Goal: Task Accomplishment & Management: Manage account settings

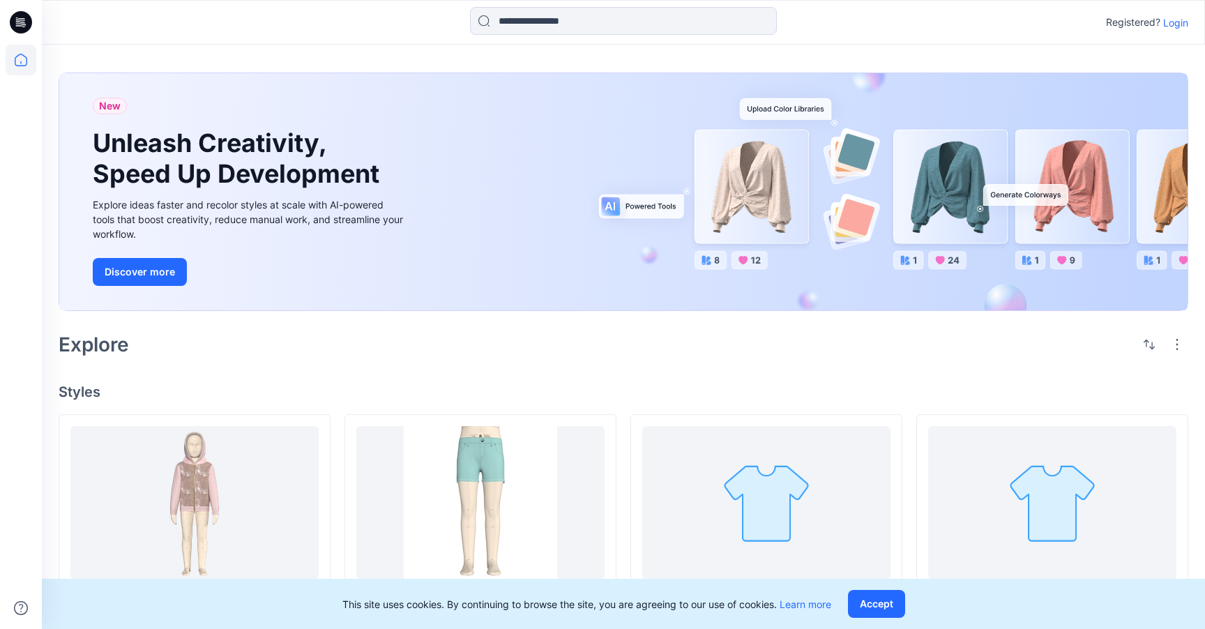
click at [1180, 19] on p "Login" at bounding box center [1175, 22] width 25 height 15
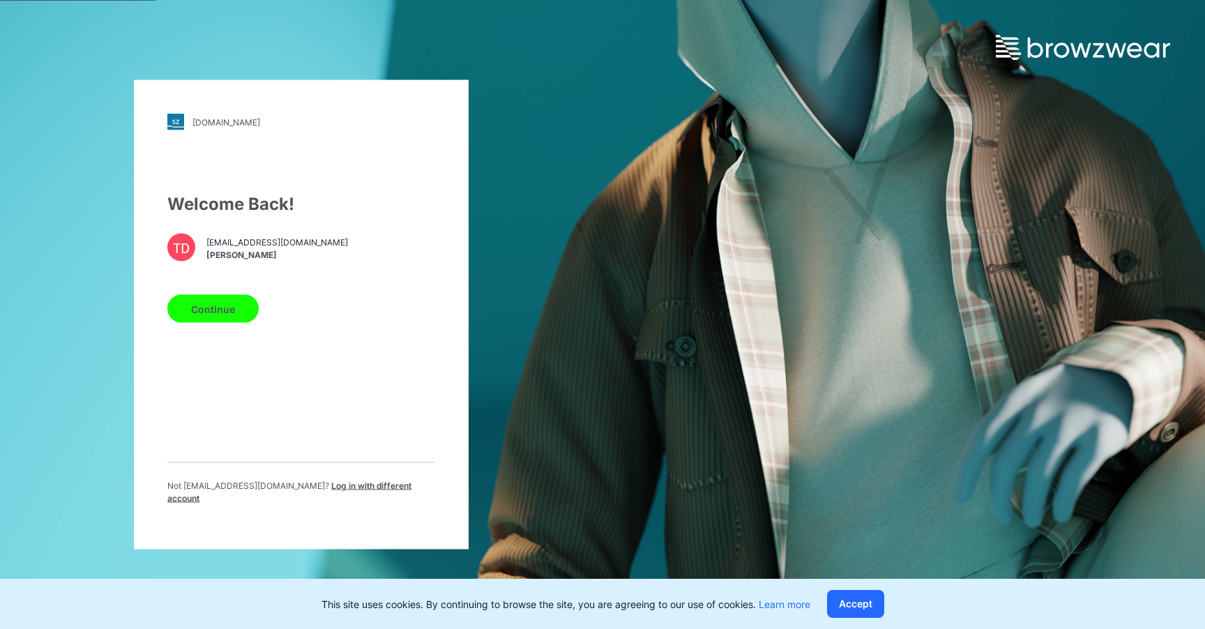
click at [213, 305] on button "Continue" at bounding box center [212, 309] width 91 height 28
click at [220, 317] on button "Continue" at bounding box center [212, 309] width 91 height 28
click at [224, 310] on button "Continue" at bounding box center [212, 309] width 91 height 28
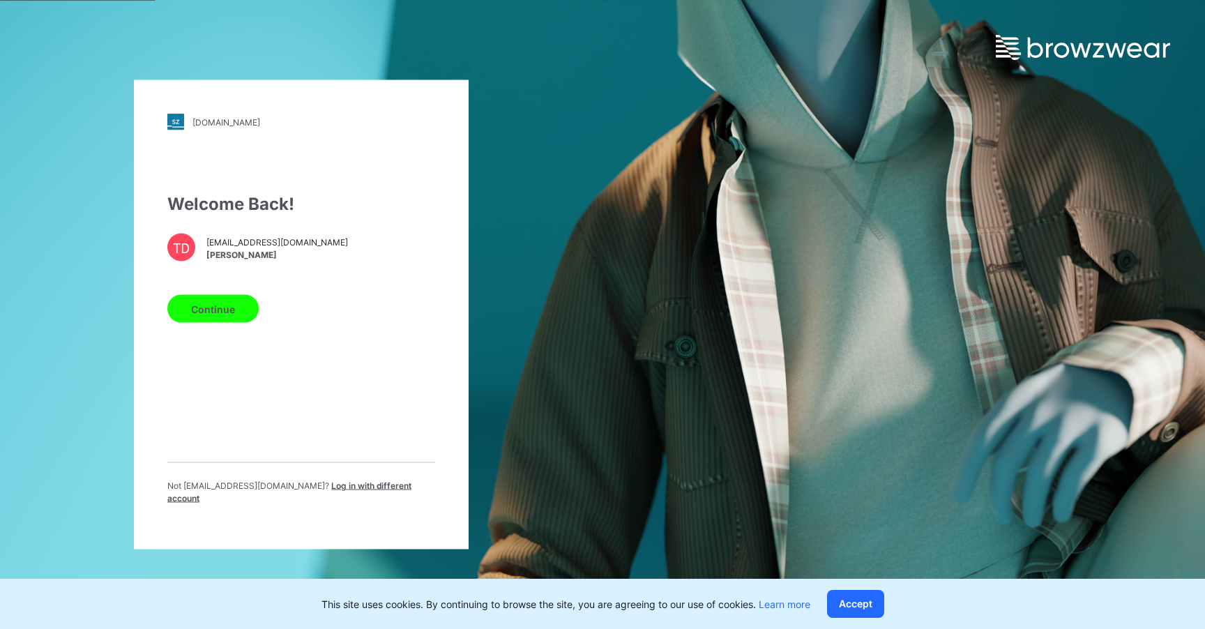
click at [223, 310] on button "Continue" at bounding box center [212, 309] width 91 height 28
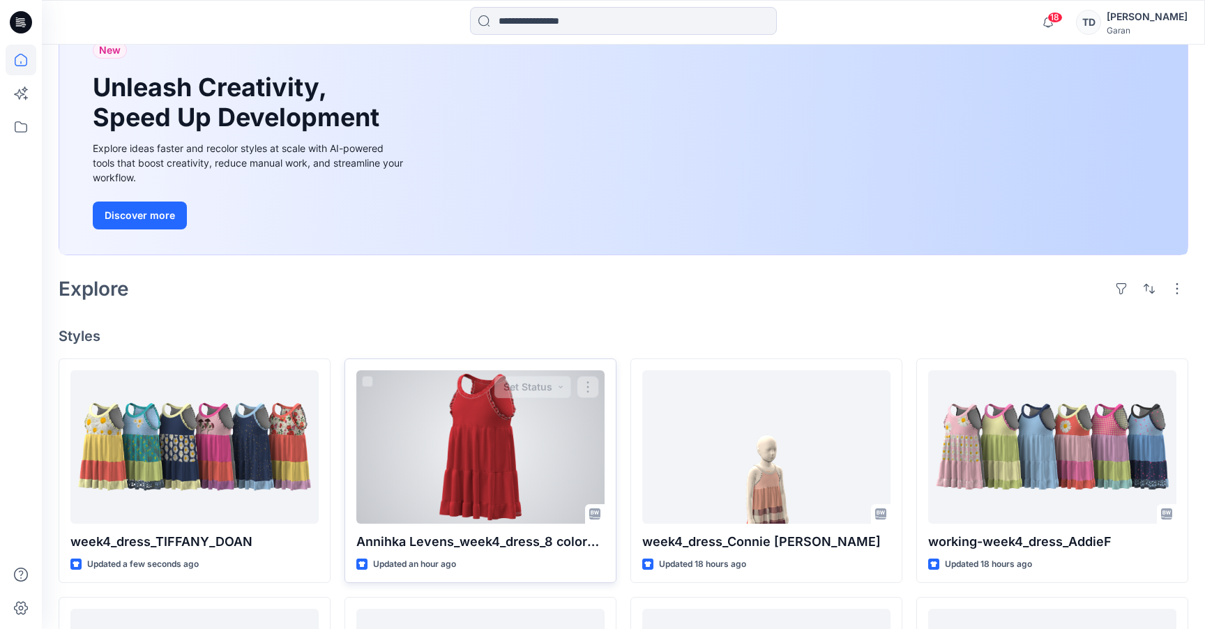
scroll to position [109, 0]
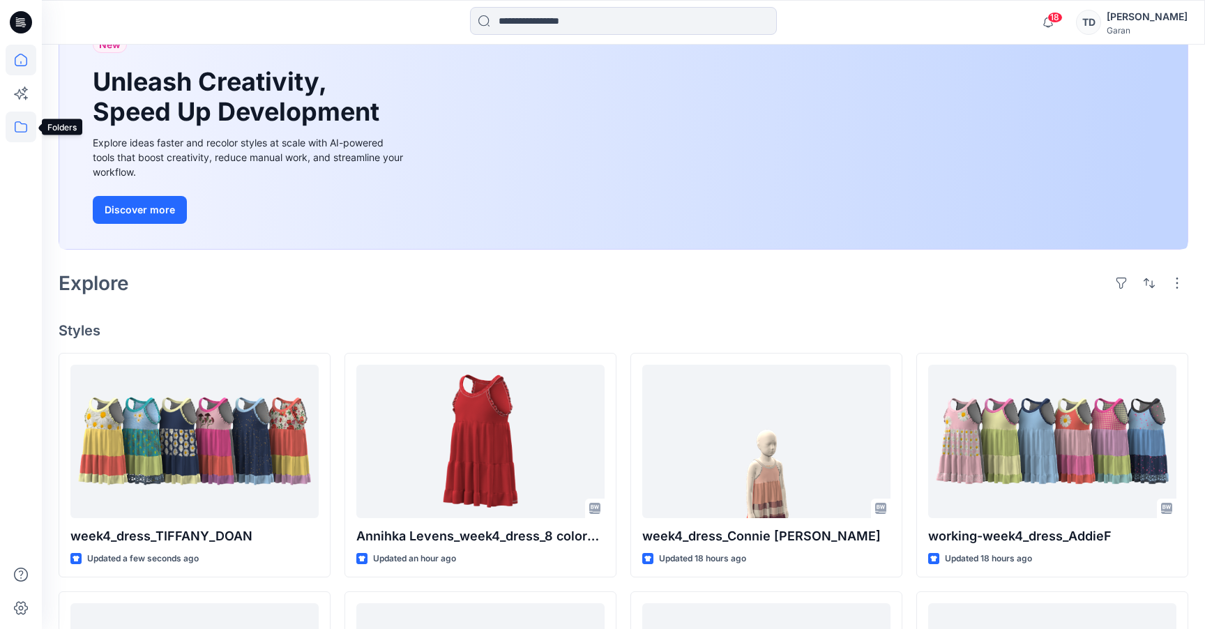
click at [24, 128] on icon at bounding box center [21, 127] width 31 height 31
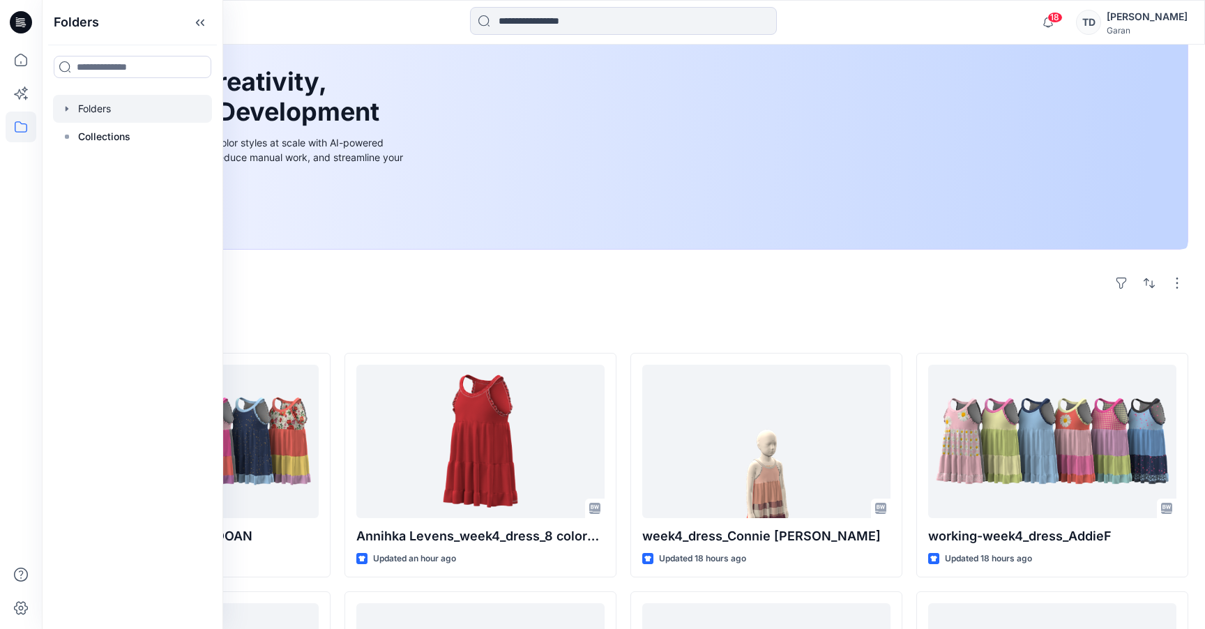
click at [104, 112] on div at bounding box center [132, 109] width 159 height 28
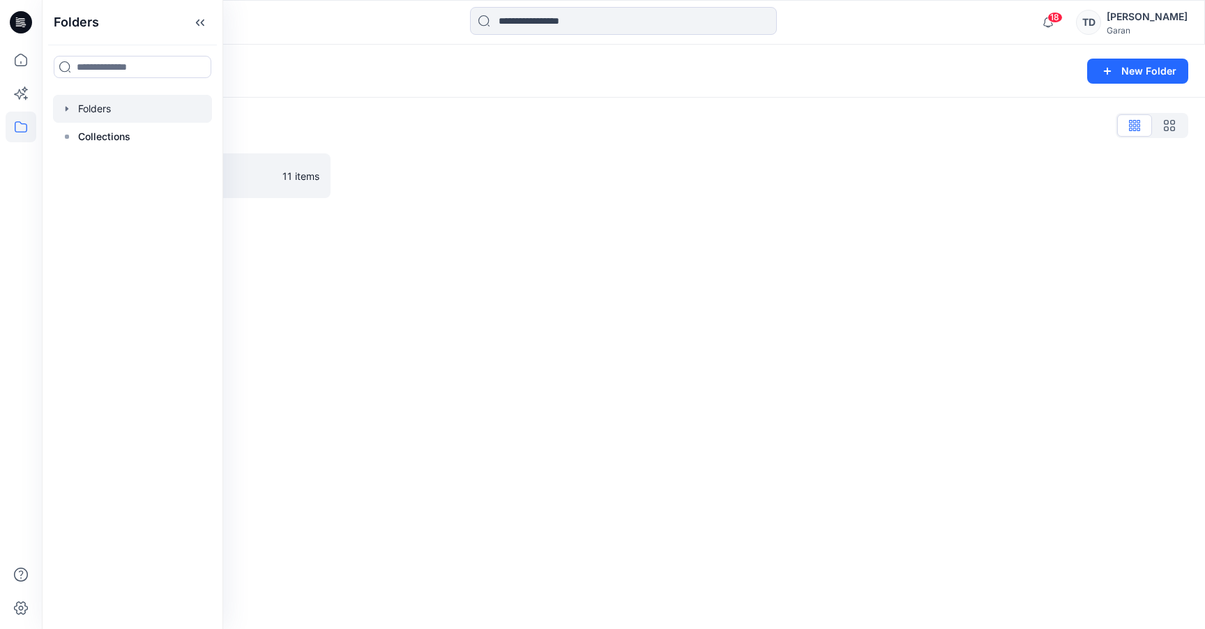
click at [607, 189] on div at bounding box center [481, 175] width 272 height 45
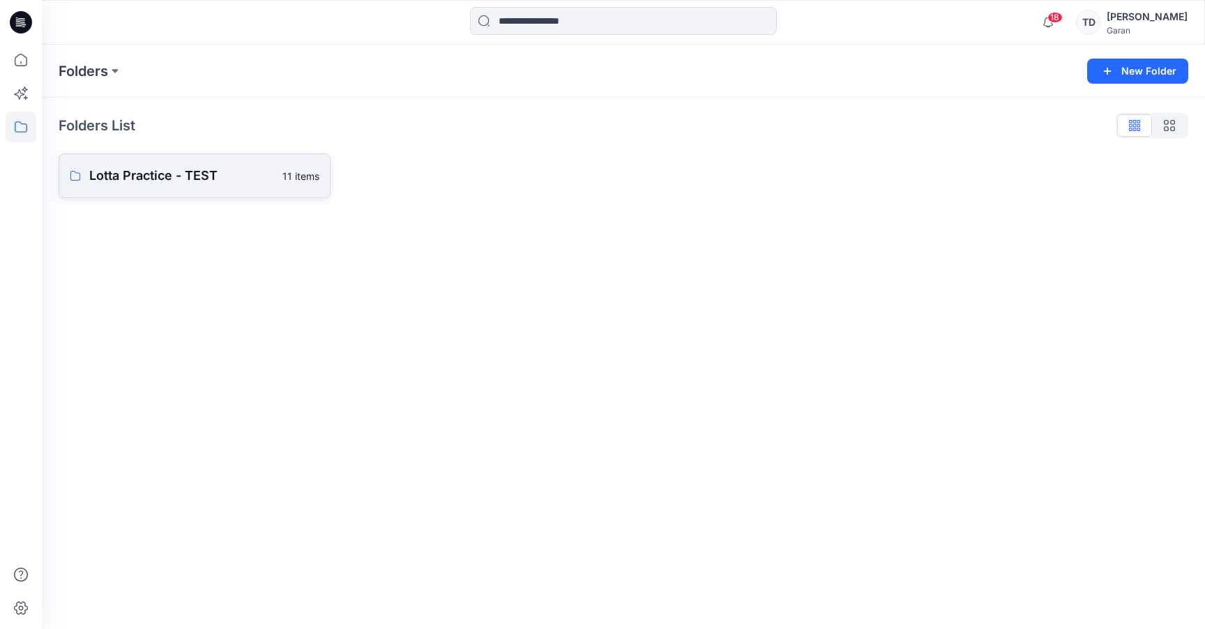
click at [234, 186] on link "Lotta Practice - TEST 11 items" at bounding box center [195, 175] width 272 height 45
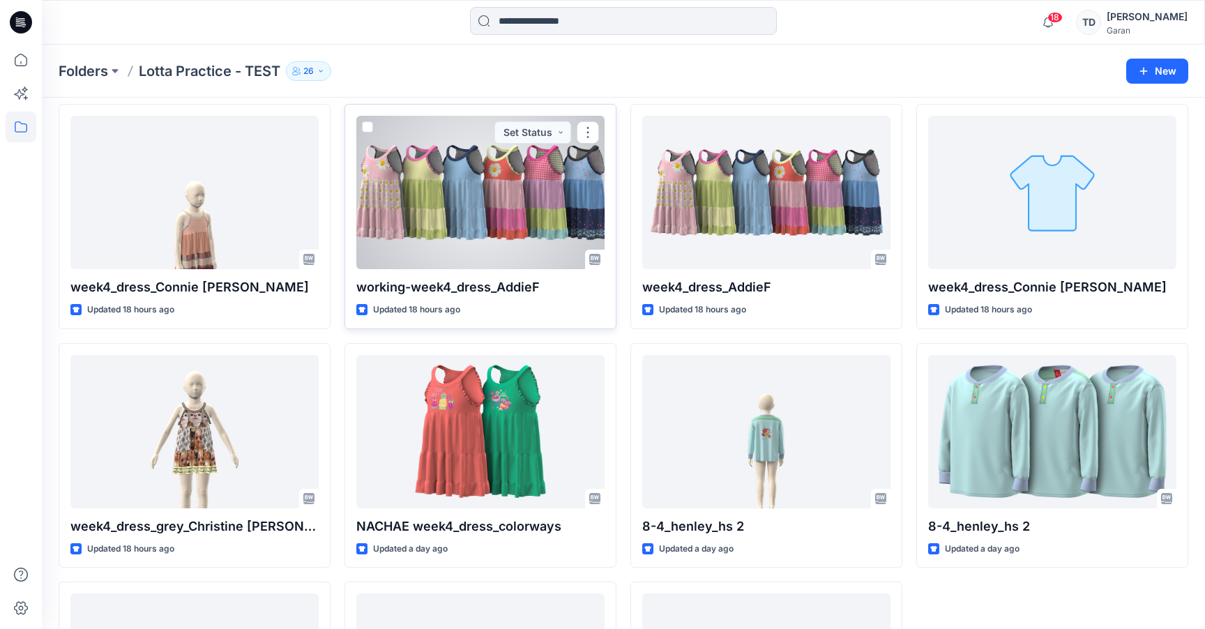
scroll to position [132, 0]
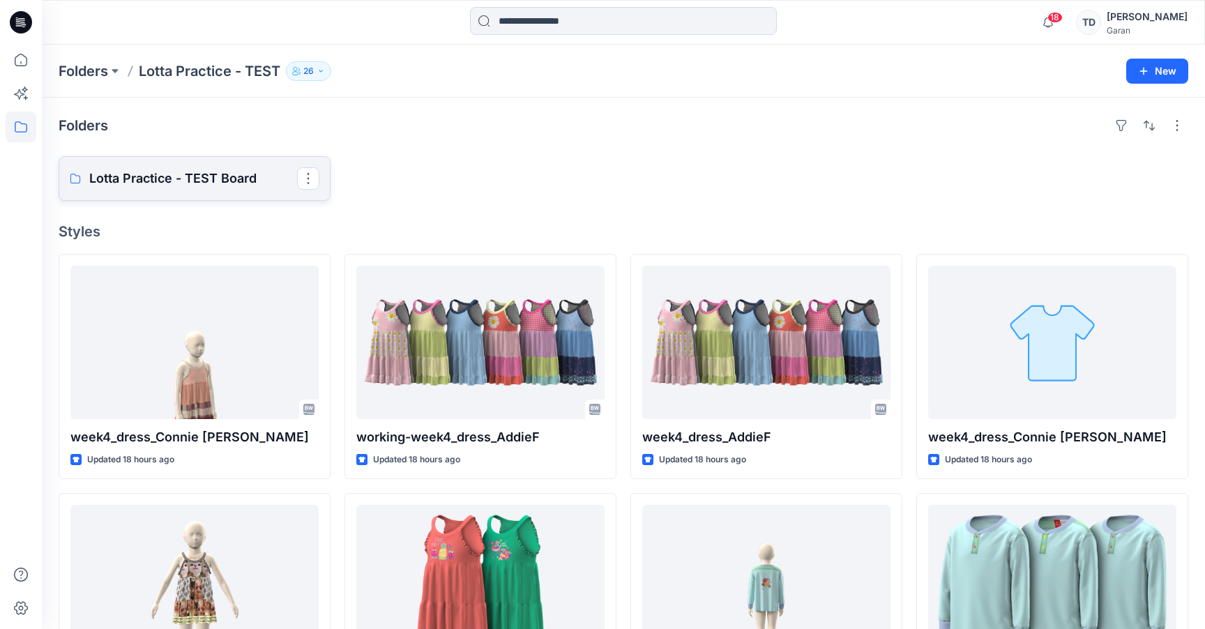
click at [259, 172] on p "Lotta Practice - TEST Board" at bounding box center [193, 179] width 208 height 20
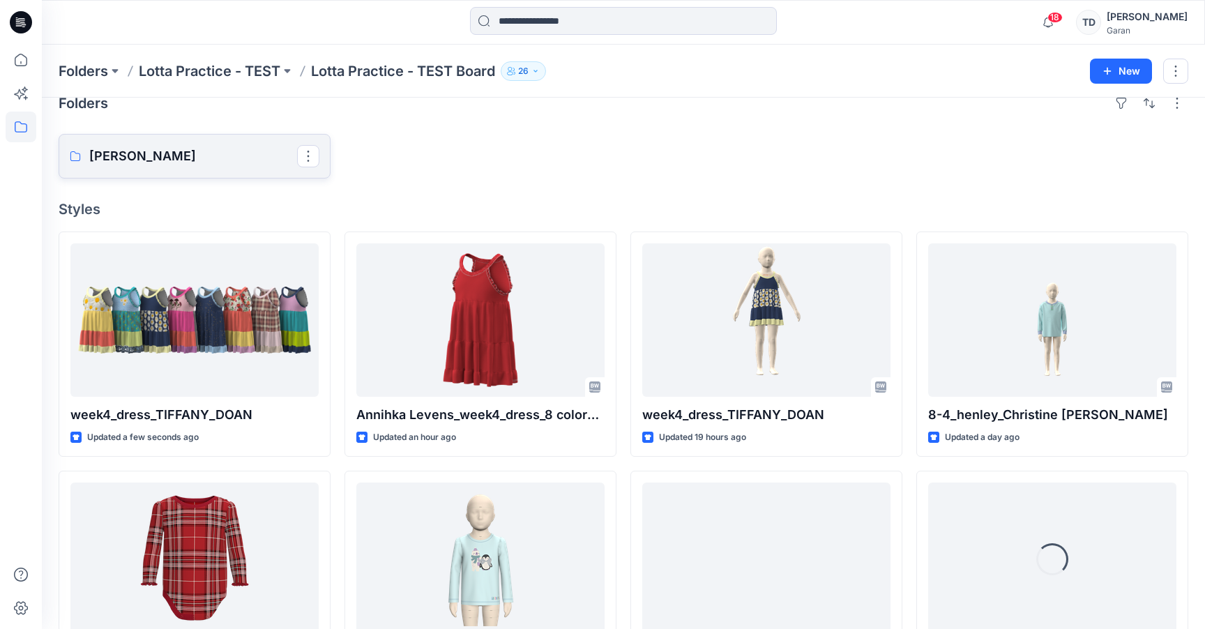
scroll to position [27, 0]
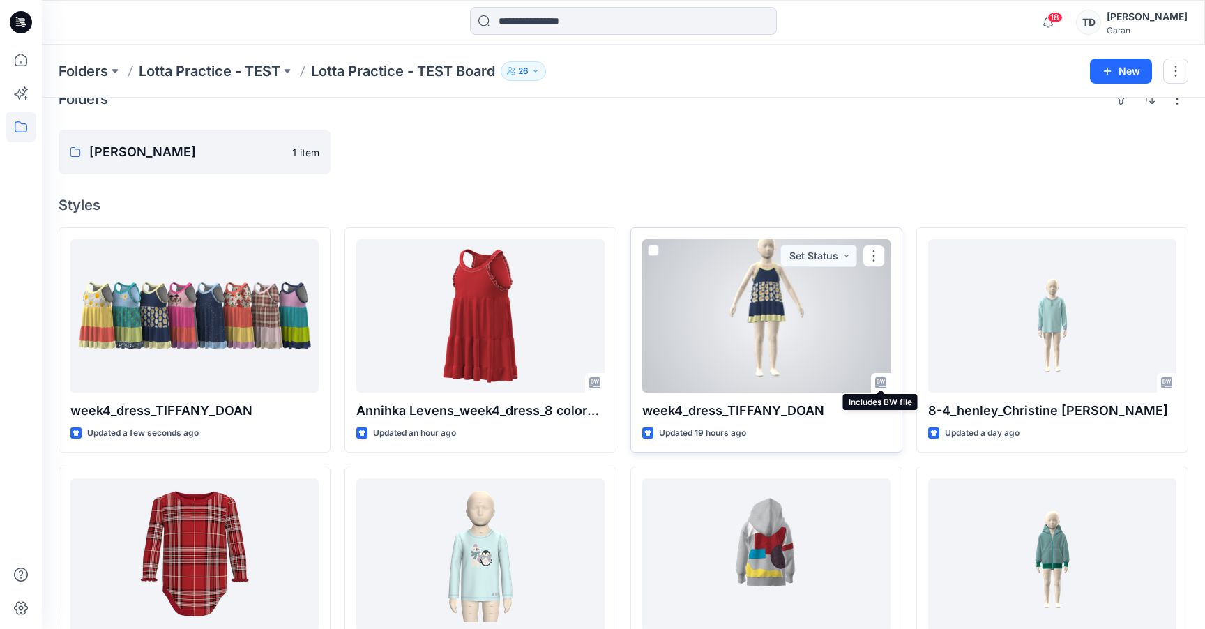
click at [883, 383] on icon at bounding box center [880, 382] width 11 height 11
click at [873, 255] on button "button" at bounding box center [874, 256] width 22 height 22
click at [659, 247] on div at bounding box center [766, 315] width 248 height 153
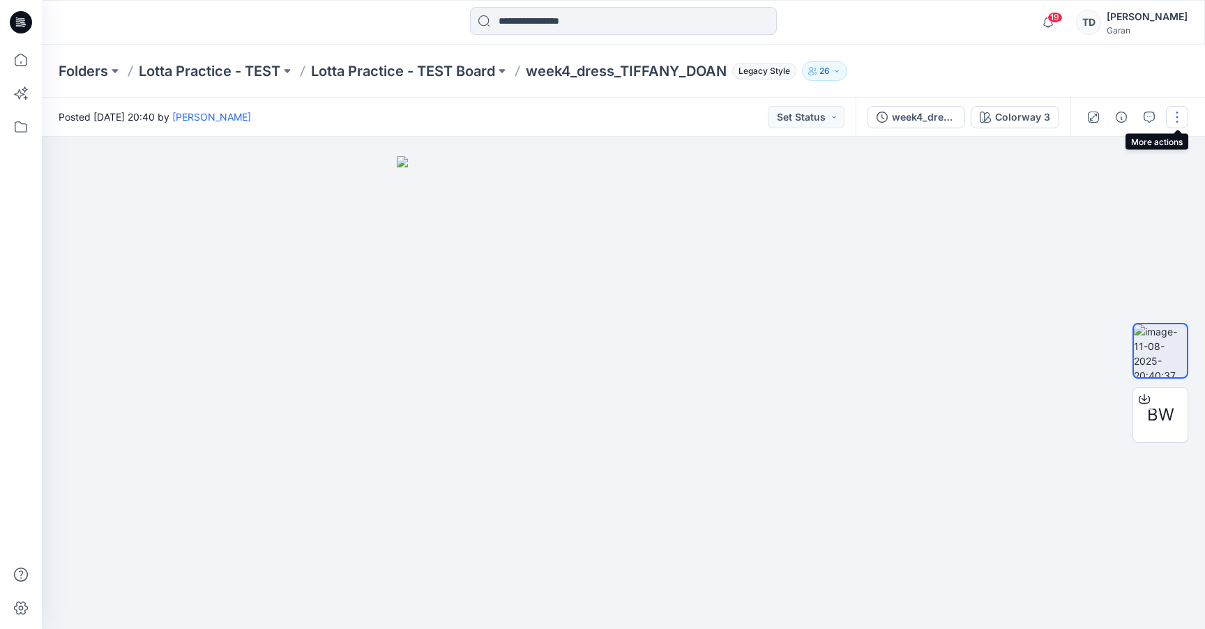
click at [1174, 118] on button "button" at bounding box center [1177, 117] width 22 height 22
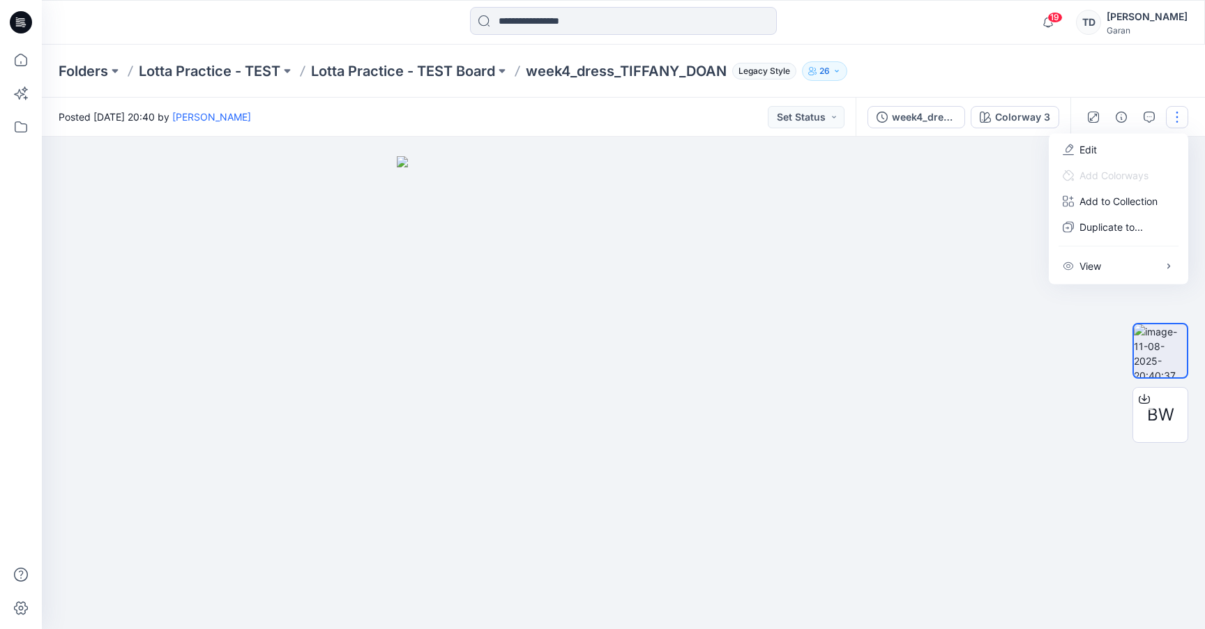
click at [1174, 118] on button "button" at bounding box center [1177, 117] width 22 height 22
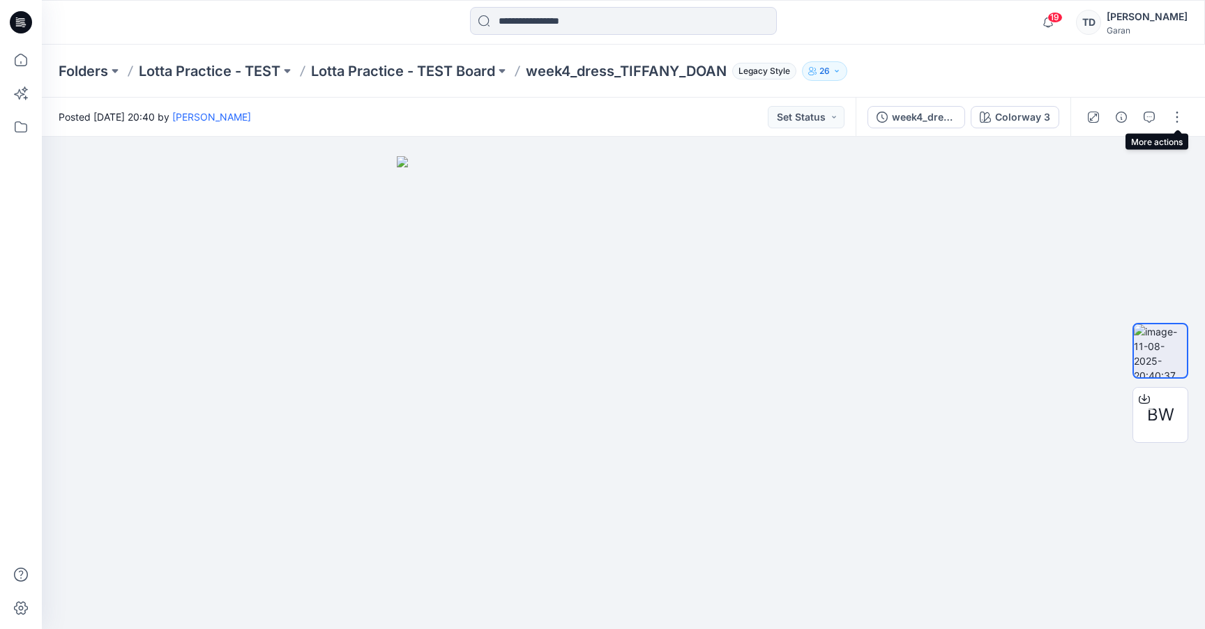
drag, startPoint x: 1153, startPoint y: 63, endPoint x: 1134, endPoint y: 65, distance: 18.9
click at [1153, 63] on div "Folders Lotta Practice - TEST Lotta Practice - TEST Board week4_dress_TIFFANY_D…" at bounding box center [623, 71] width 1163 height 53
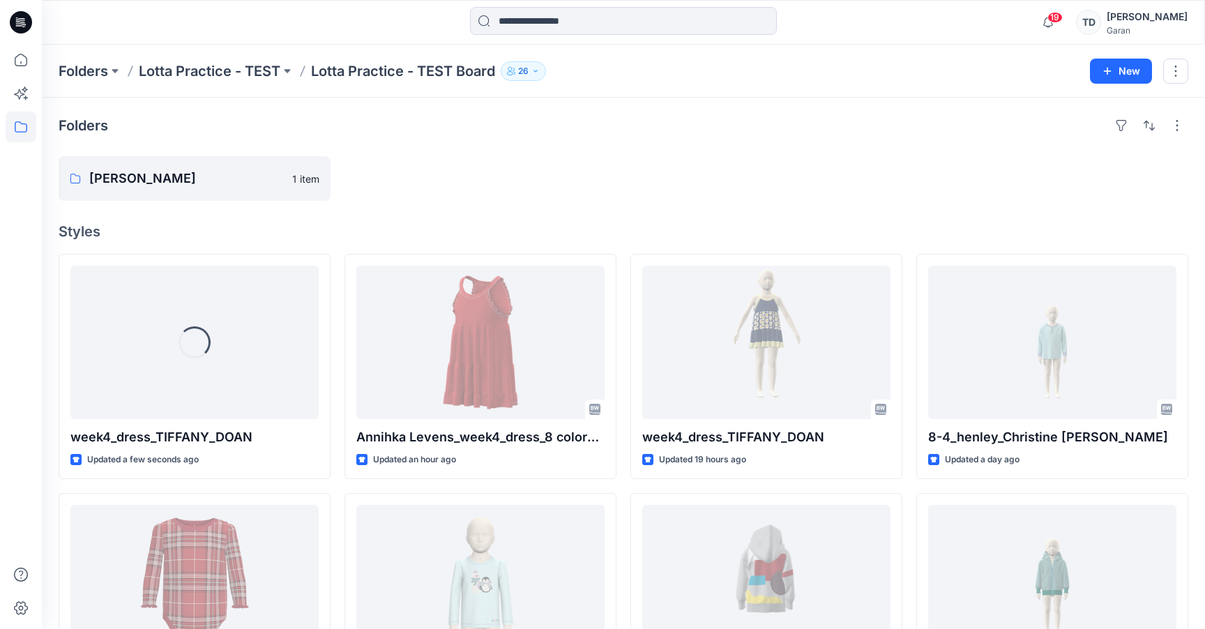
scroll to position [27, 0]
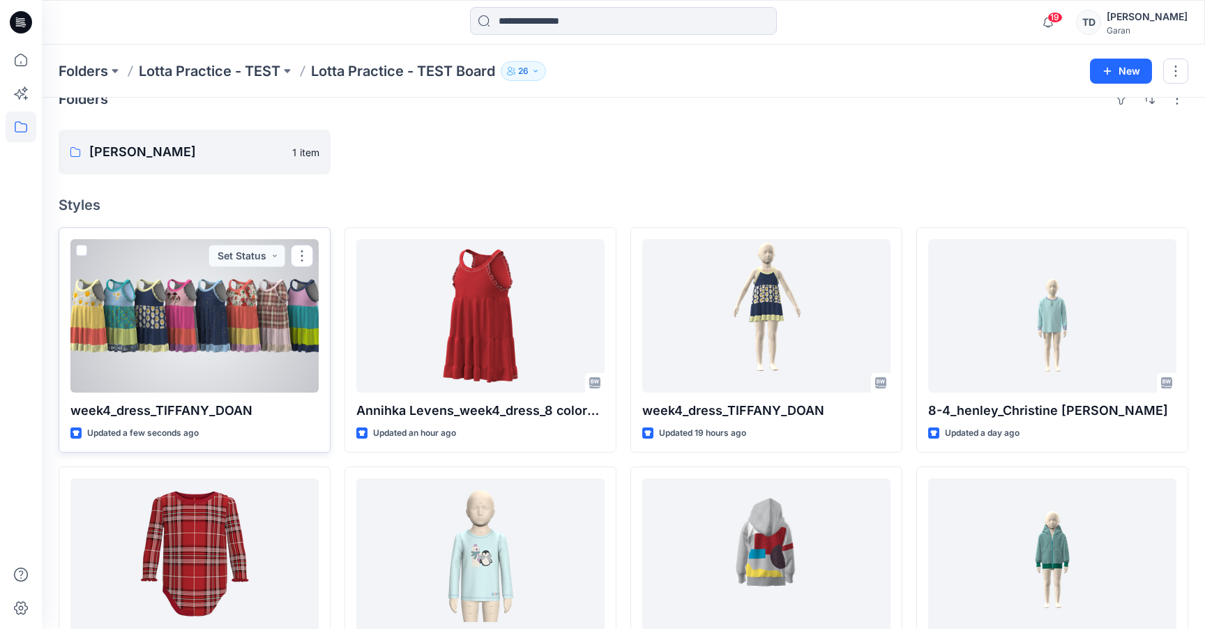
click at [245, 284] on div at bounding box center [194, 315] width 248 height 153
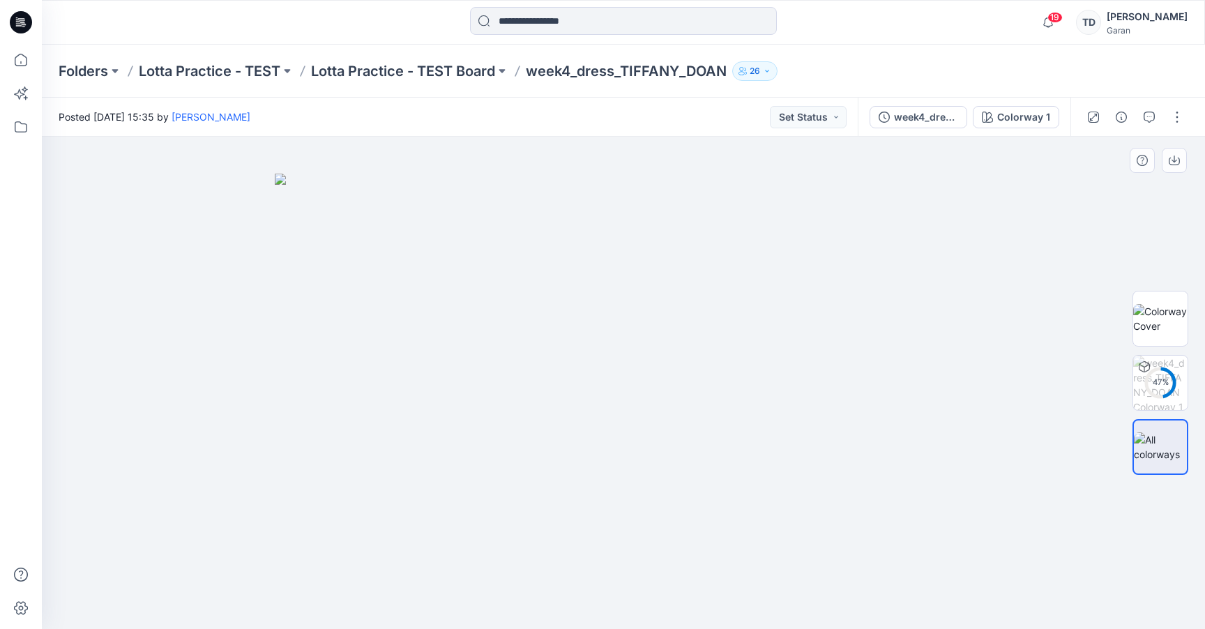
click at [1058, 259] on div at bounding box center [623, 383] width 1163 height 492
click at [1184, 107] on button "button" at bounding box center [1177, 117] width 22 height 22
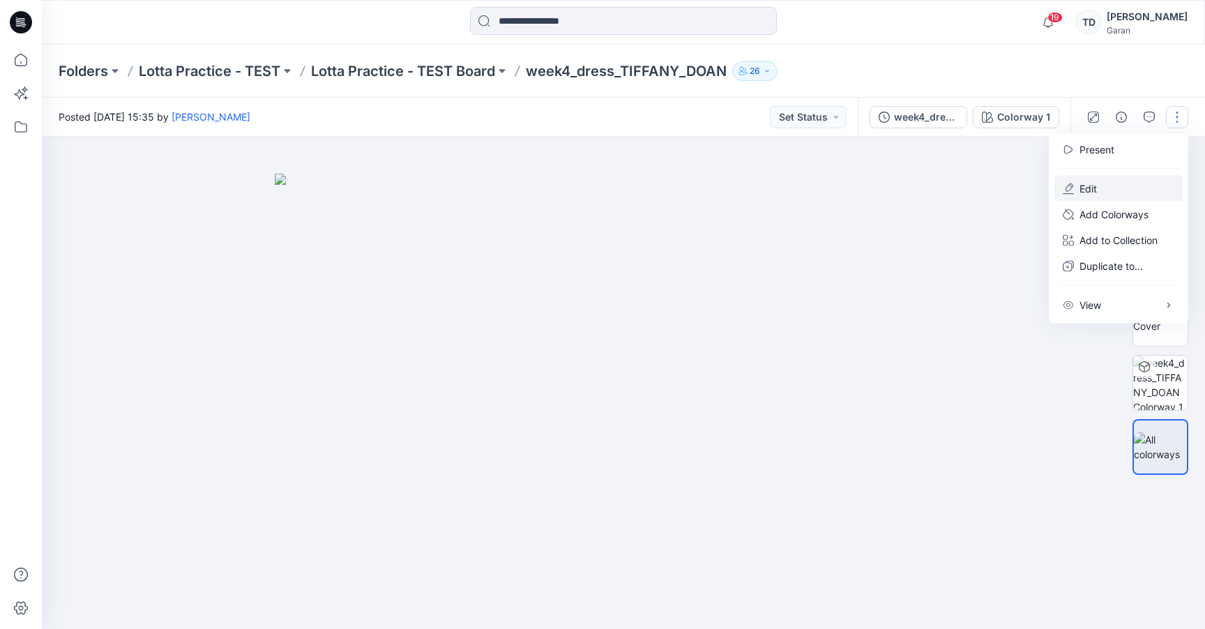
click at [1116, 179] on button "Edit" at bounding box center [1119, 189] width 128 height 26
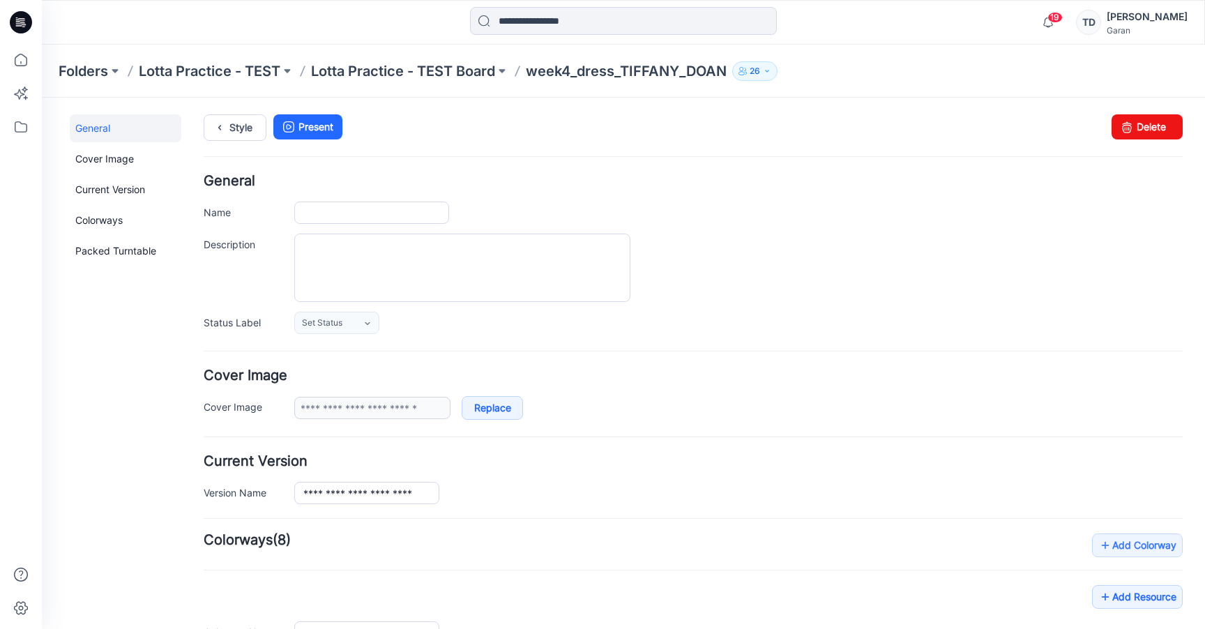
type input "**********"
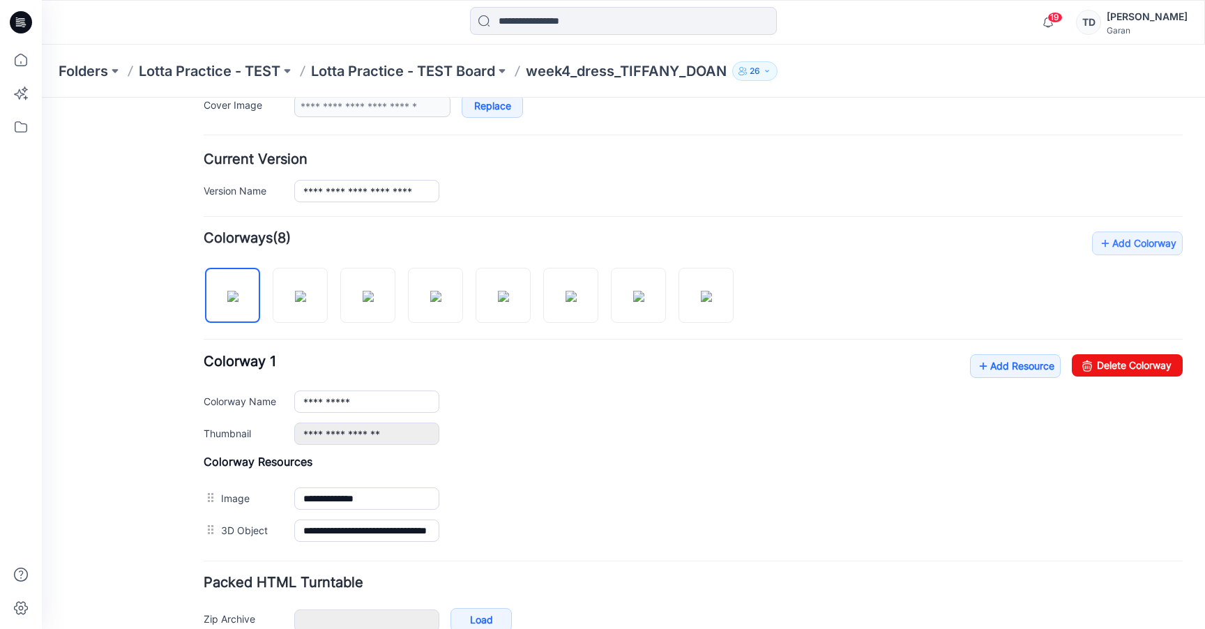
scroll to position [380, 0]
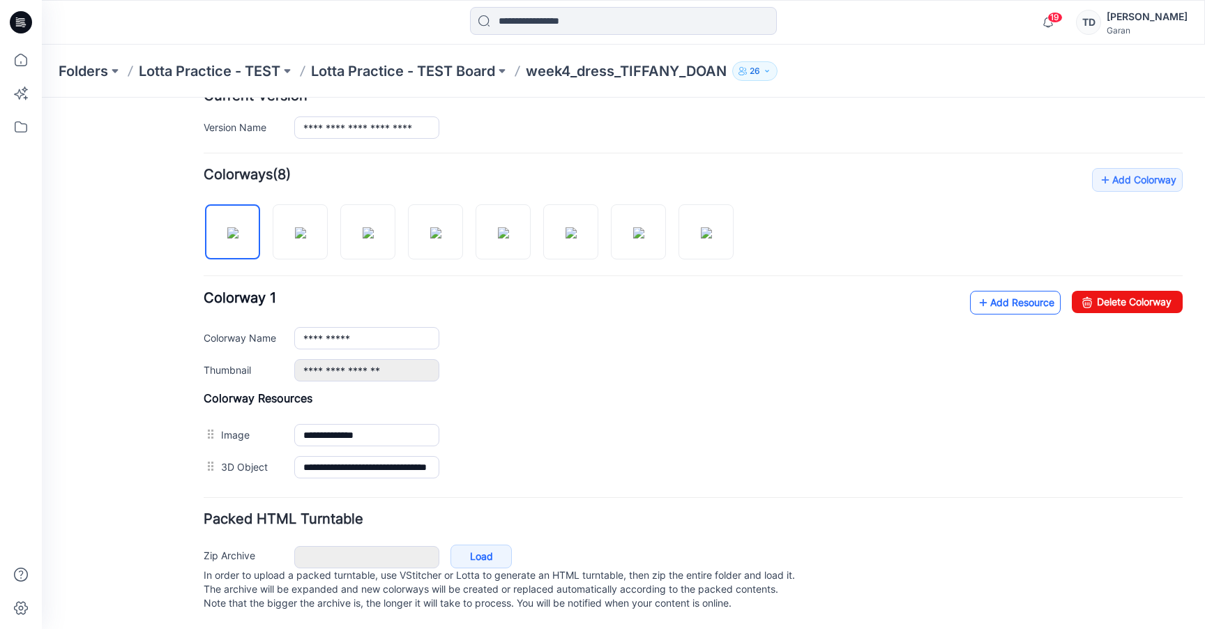
click at [1016, 291] on link "Add Resource" at bounding box center [1015, 303] width 91 height 24
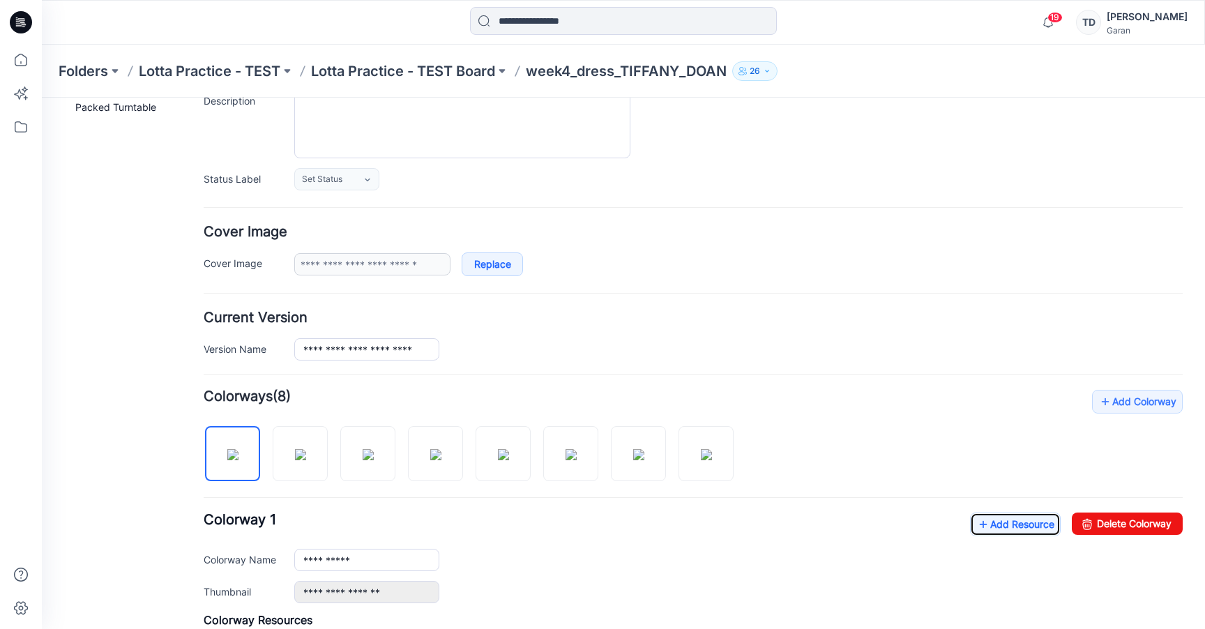
scroll to position [0, 0]
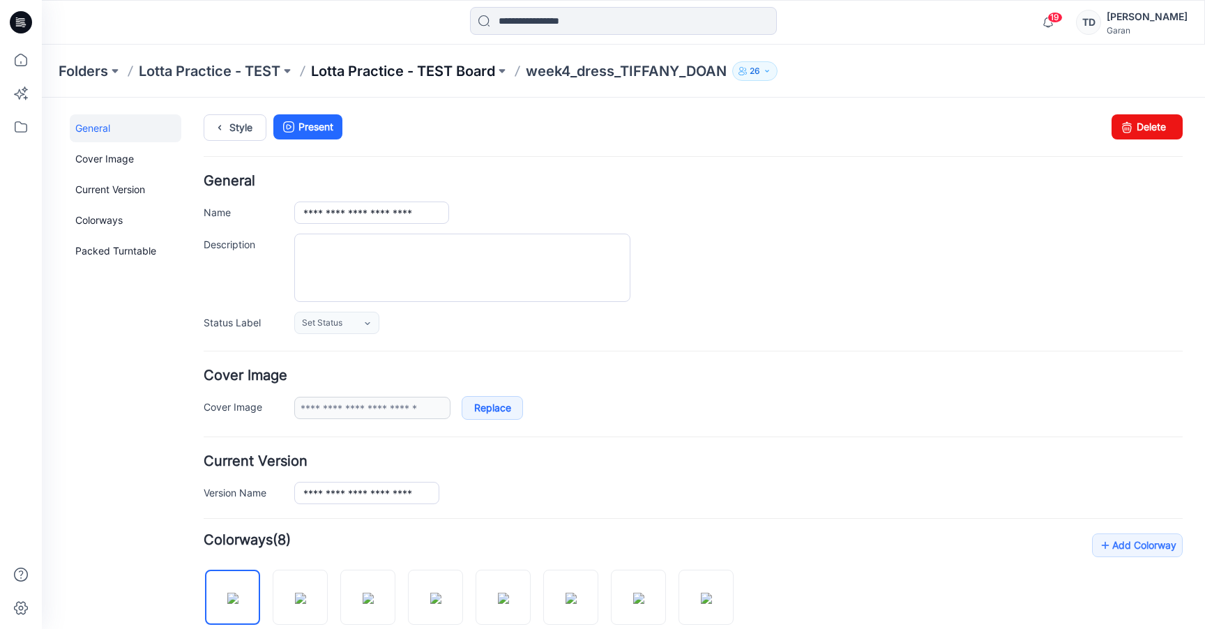
click at [479, 67] on p "Lotta Practice - TEST Board" at bounding box center [403, 71] width 184 height 20
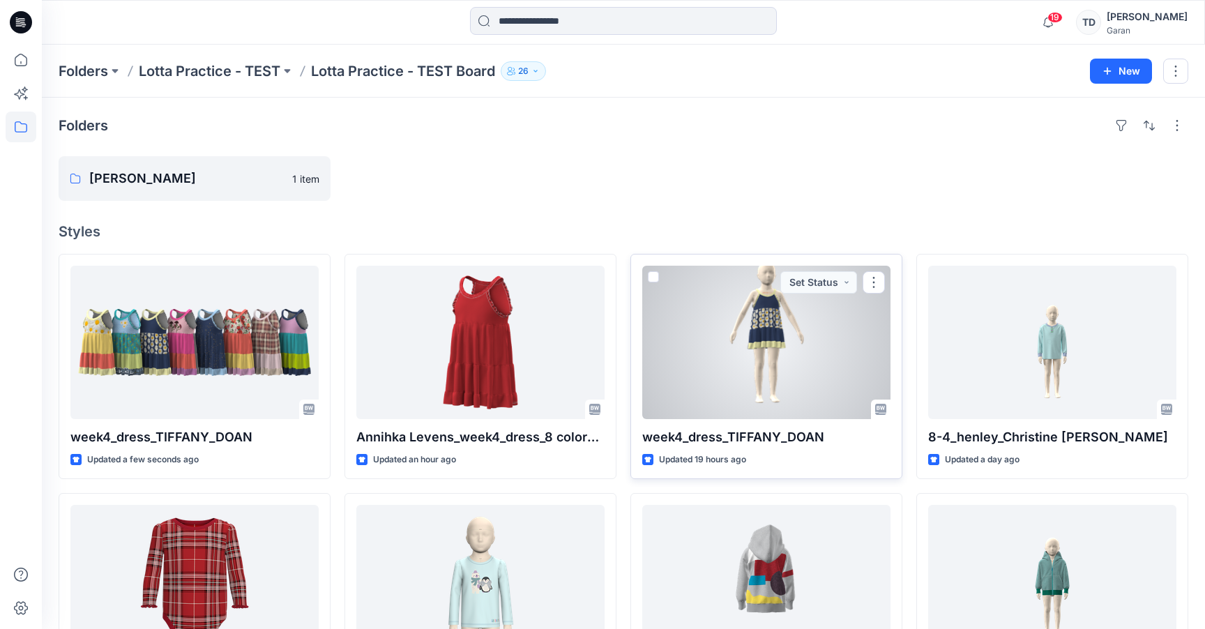
click at [753, 331] on div at bounding box center [766, 342] width 248 height 153
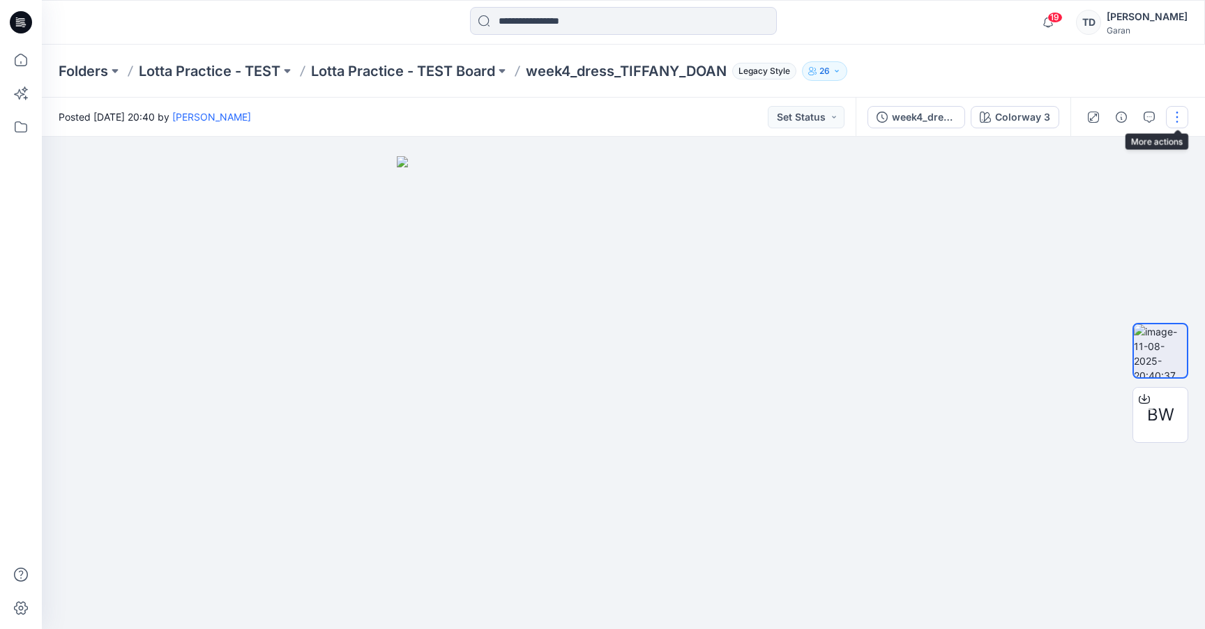
click at [1181, 120] on button "button" at bounding box center [1177, 117] width 22 height 22
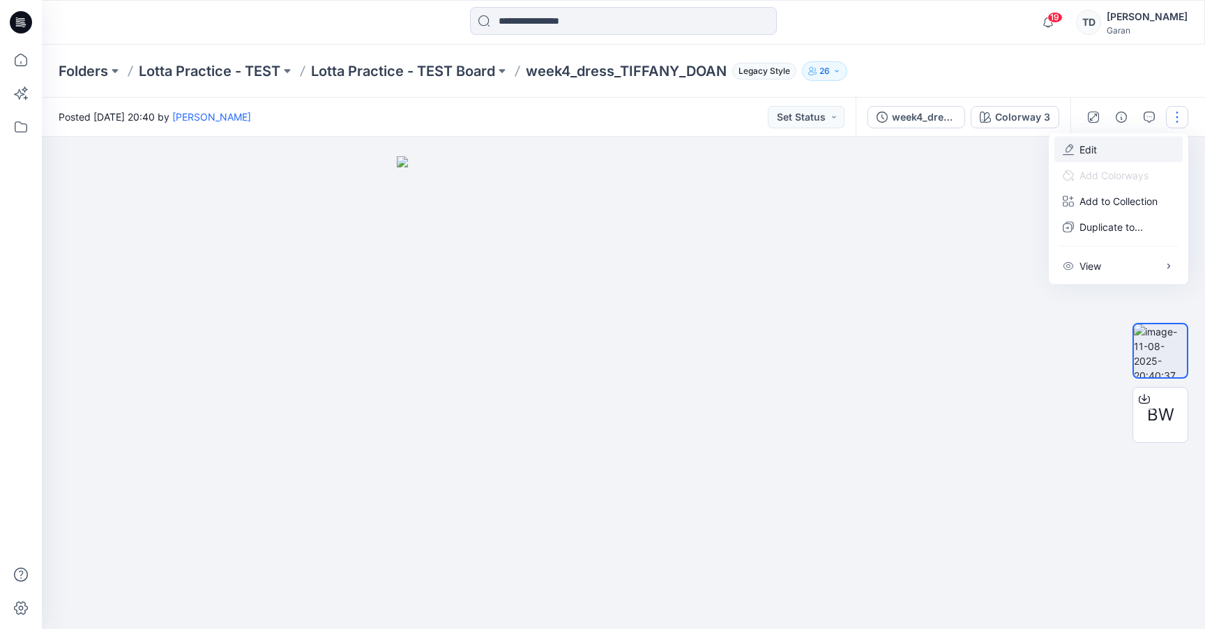
click at [1135, 149] on button "Edit" at bounding box center [1119, 150] width 128 height 26
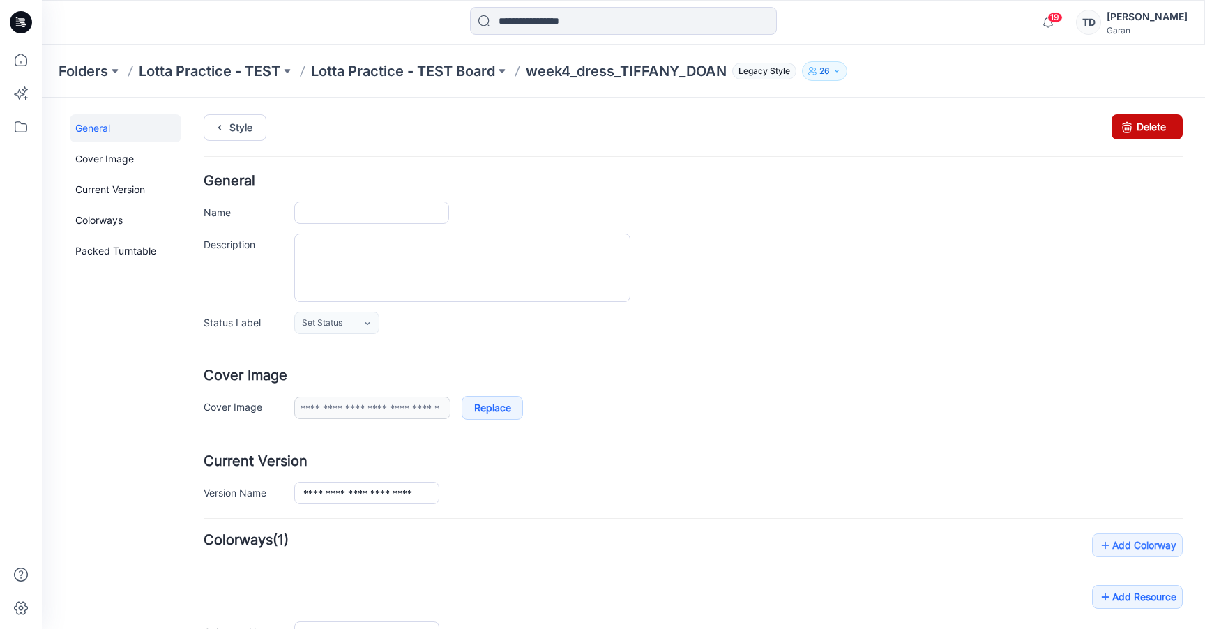
type input "**********"
click at [1156, 123] on link "Delete" at bounding box center [1147, 126] width 71 height 25
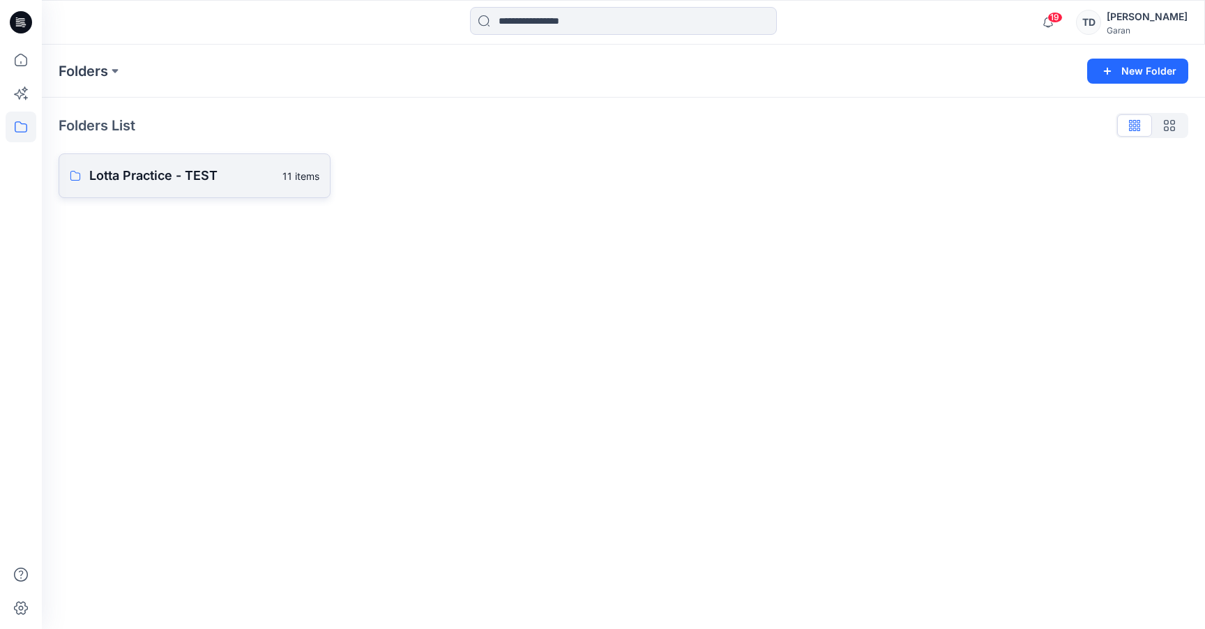
click at [213, 175] on p "Lotta Practice - TEST" at bounding box center [181, 176] width 185 height 20
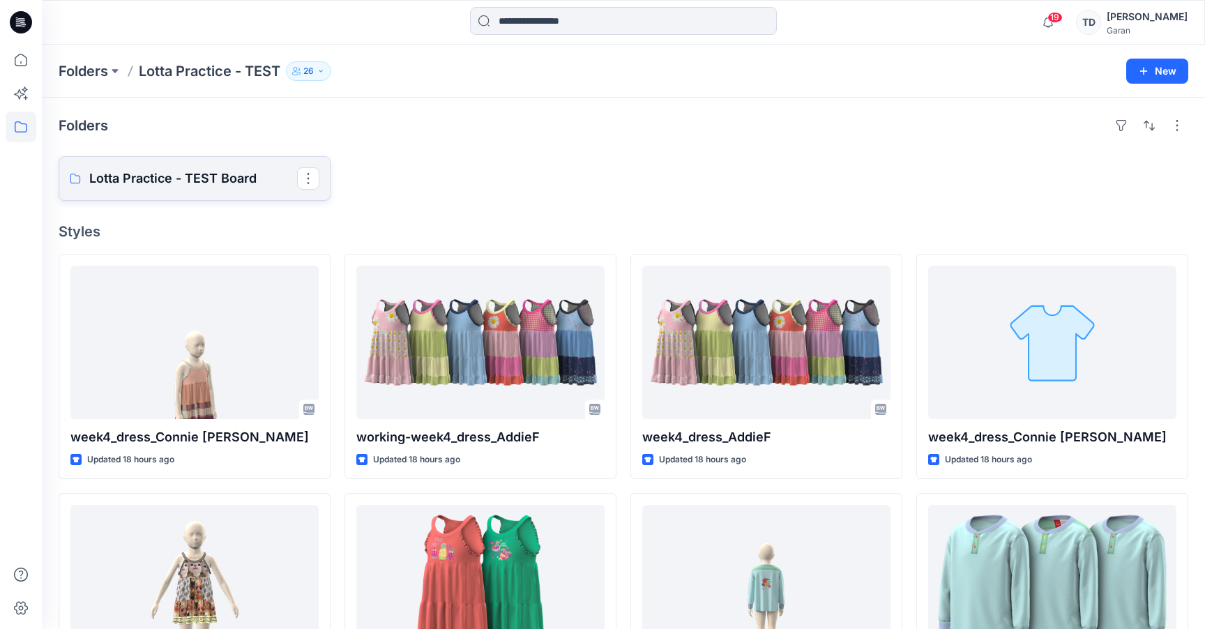
click at [209, 175] on p "Lotta Practice - TEST Board" at bounding box center [193, 179] width 208 height 20
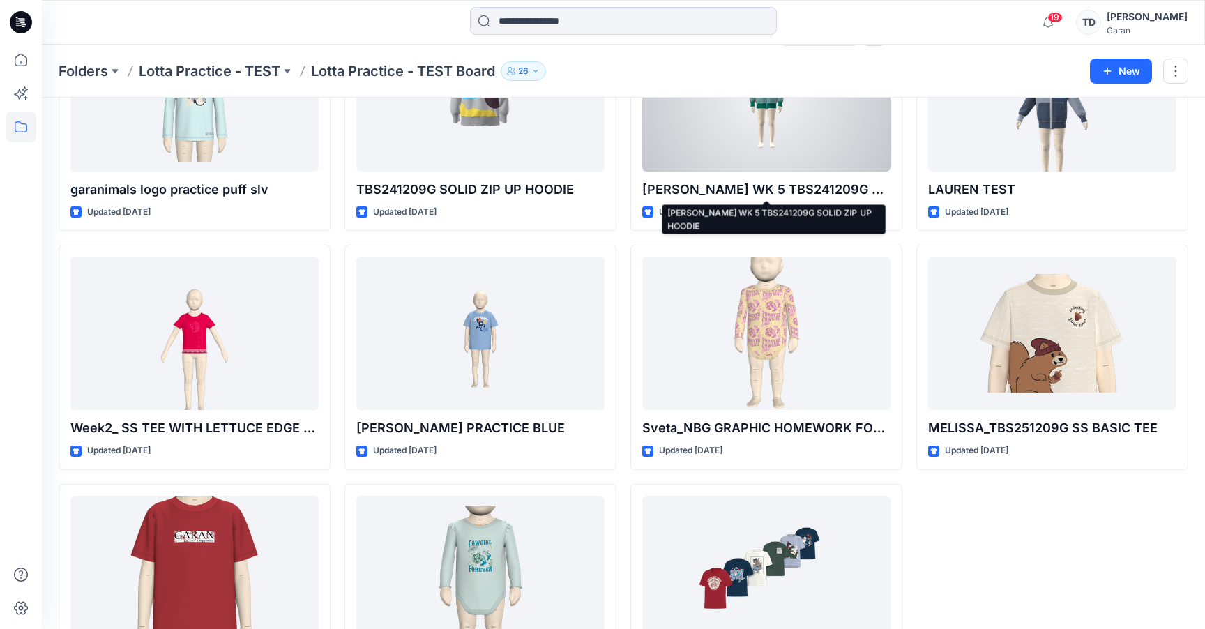
scroll to position [488, 0]
